Goal: Task Accomplishment & Management: Manage account settings

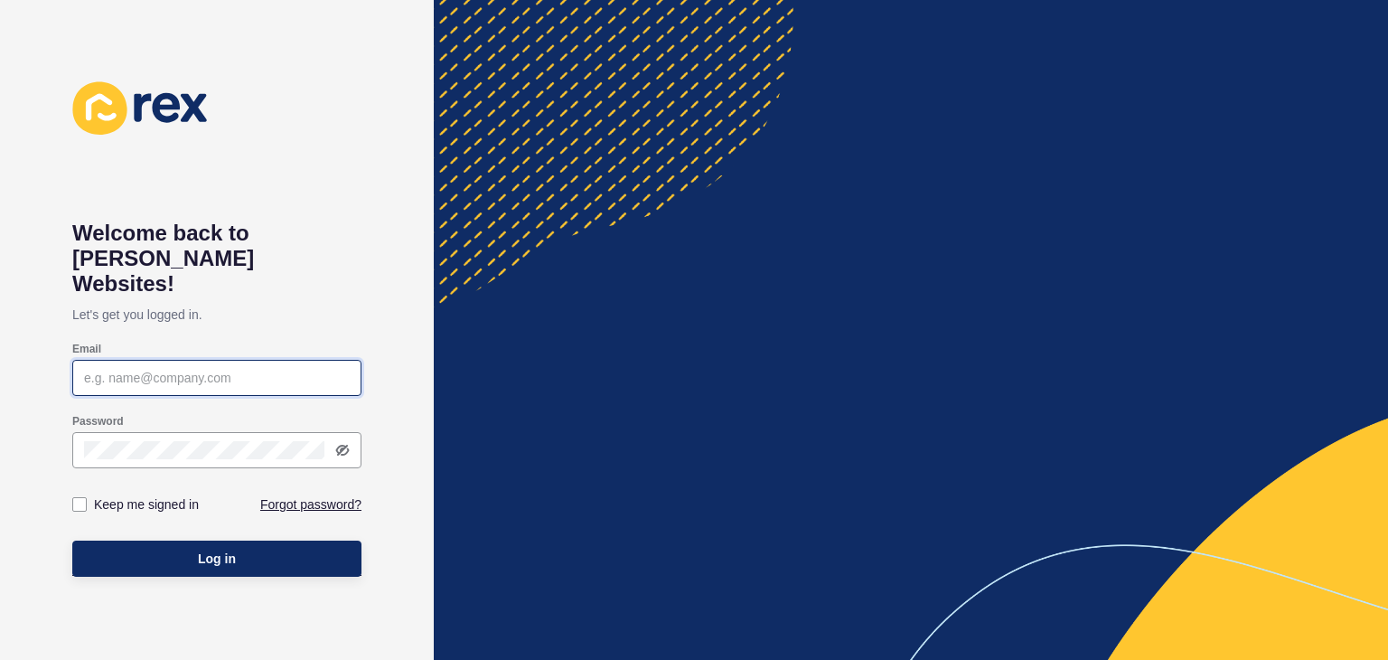
click at [221, 369] on input "Email" at bounding box center [217, 378] width 266 height 18
type input "[PERSON_NAME][EMAIL_ADDRESS][DOMAIN_NAME]"
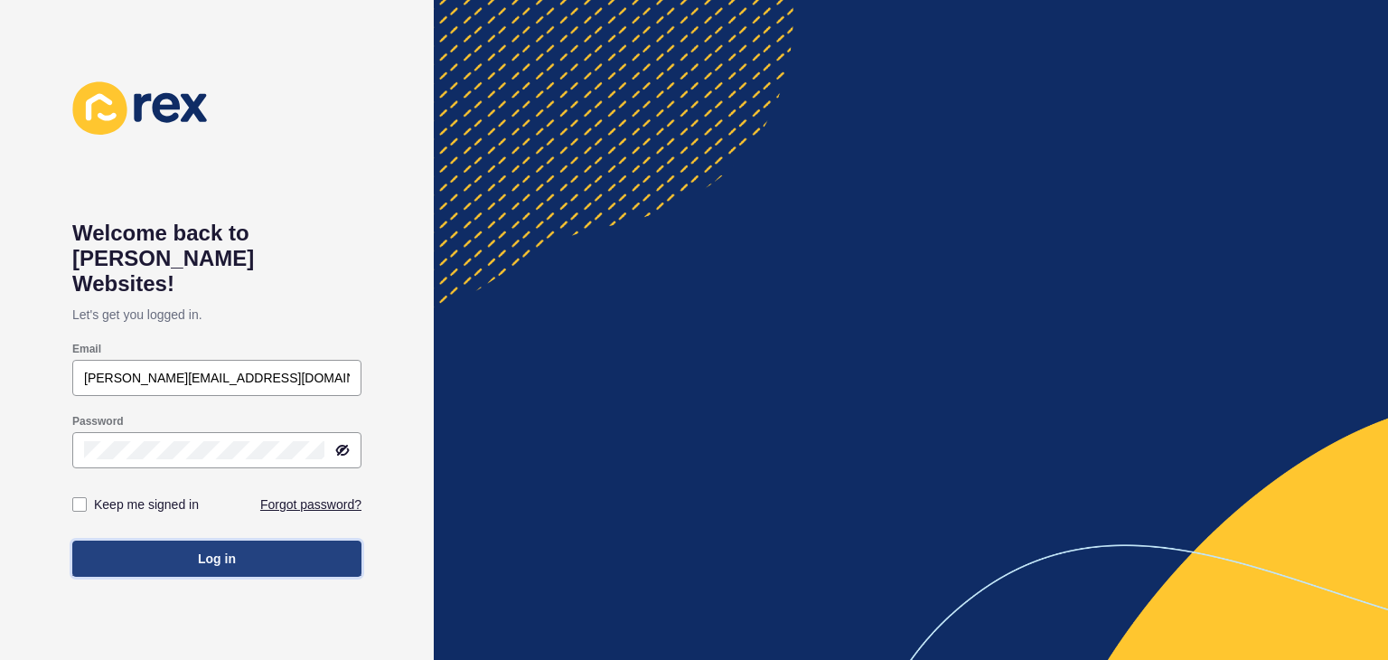
click at [210, 550] on span "Log in" at bounding box center [217, 559] width 38 height 18
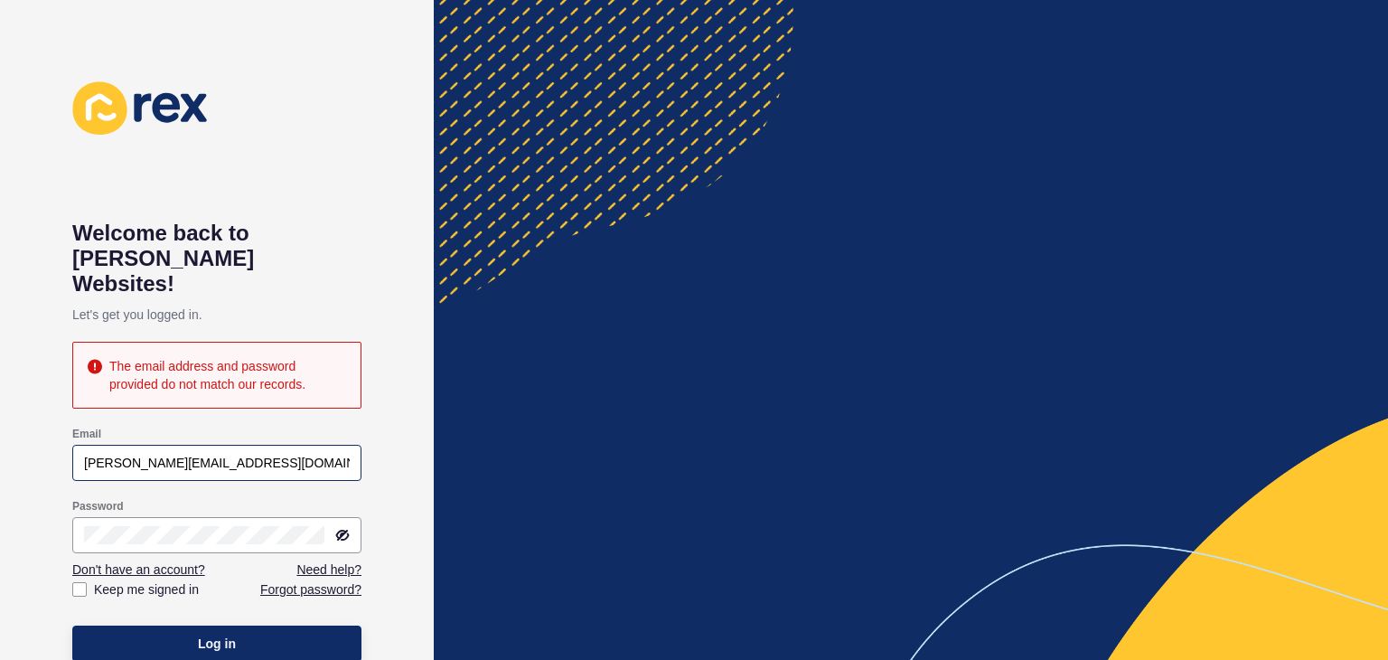
click at [248, 446] on div "[PERSON_NAME][EMAIL_ADDRESS][DOMAIN_NAME]" at bounding box center [216, 463] width 289 height 36
